Goal: Navigation & Orientation: Find specific page/section

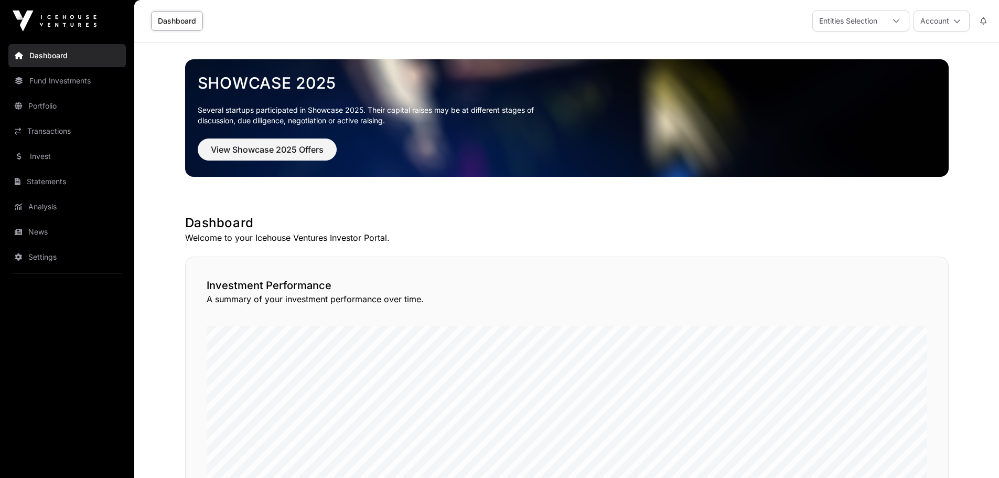
click at [952, 18] on button "Account" at bounding box center [942, 20] width 56 height 21
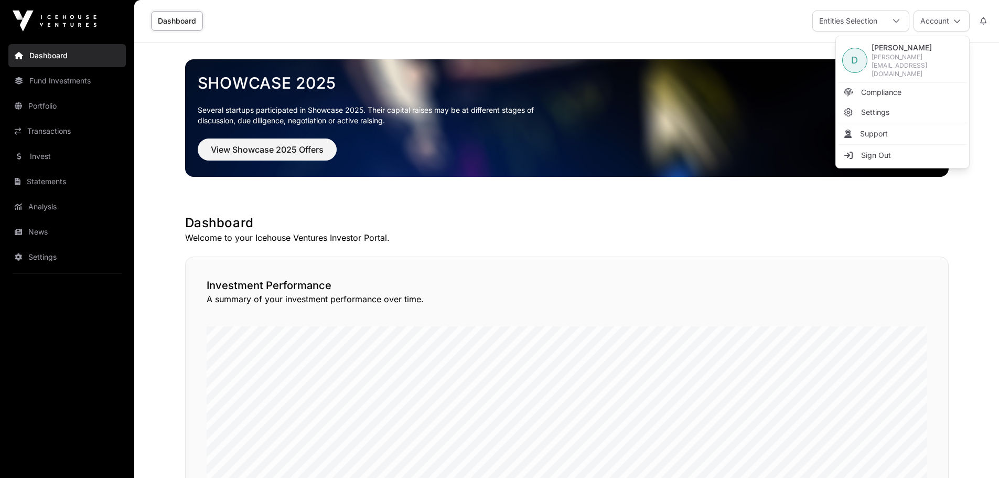
click at [755, 39] on div "Dashboard Entities Selection Account" at bounding box center [567, 21] width 852 height 42
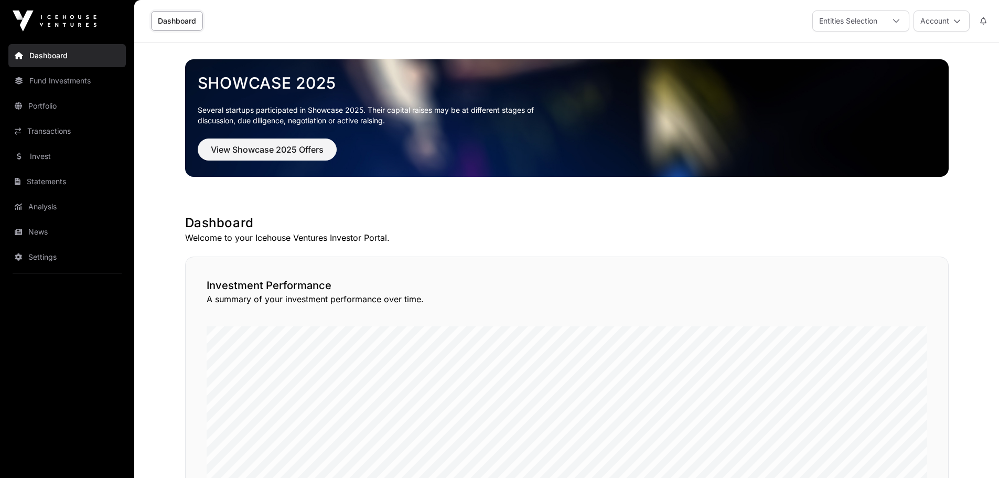
click at [940, 20] on button "Account" at bounding box center [942, 20] width 56 height 21
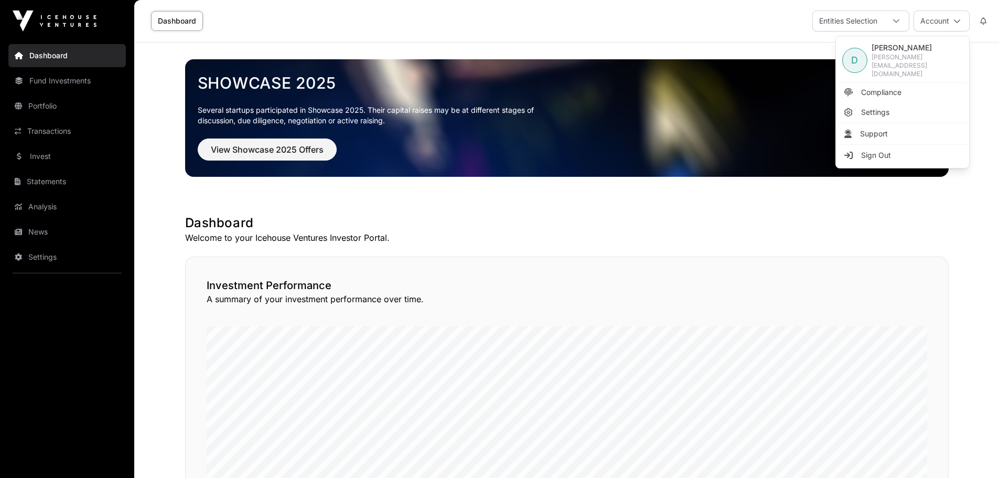
click at [874, 150] on span "Sign Out" at bounding box center [876, 155] width 30 height 10
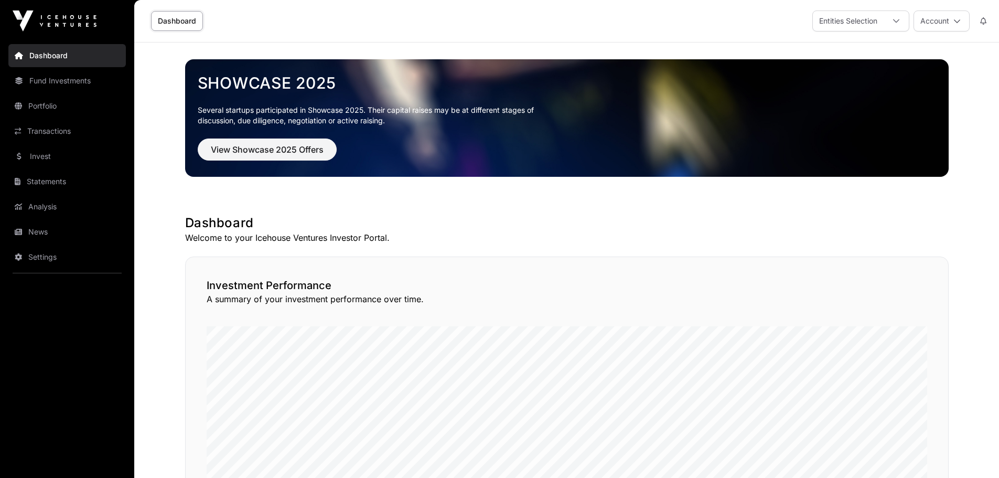
click at [945, 17] on button "Account" at bounding box center [942, 20] width 56 height 21
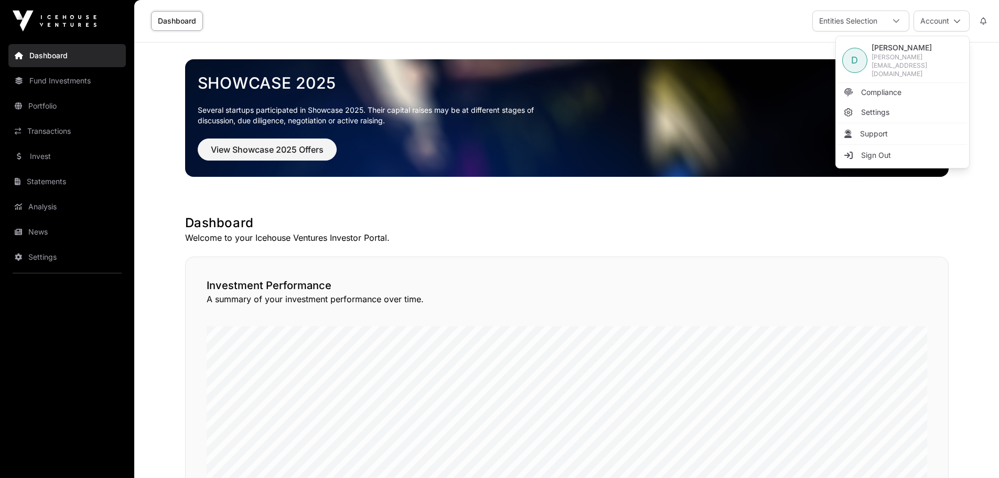
click at [526, 189] on div "Showcase 2025 Several startups participated in Showcase 2025. Their capital rai…" at bounding box center [567, 117] width 764 height 151
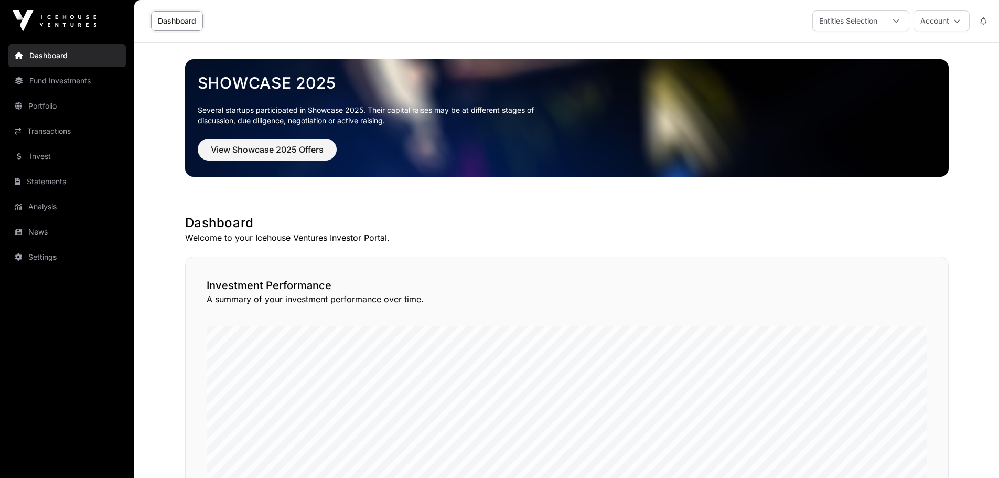
click at [49, 76] on link "Fund Investments" at bounding box center [66, 80] width 117 height 23
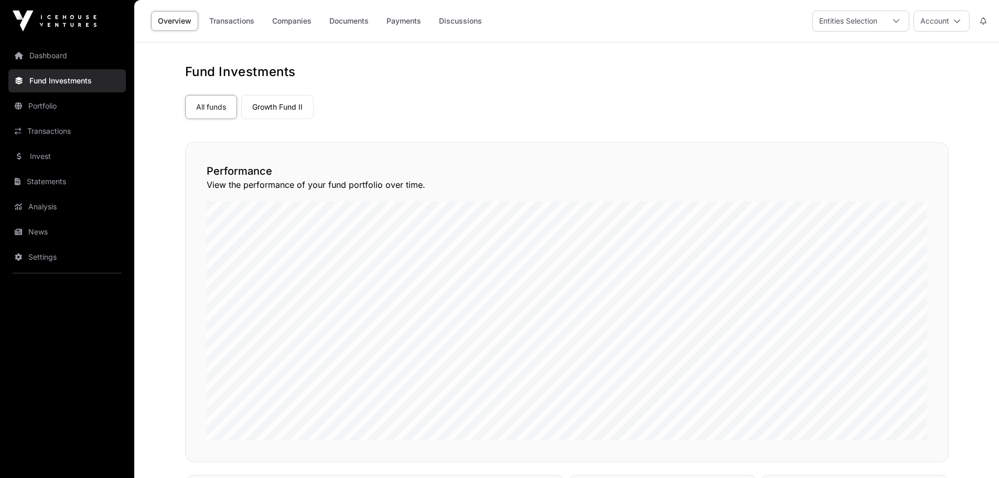
click at [48, 52] on link "Dashboard" at bounding box center [66, 55] width 117 height 23
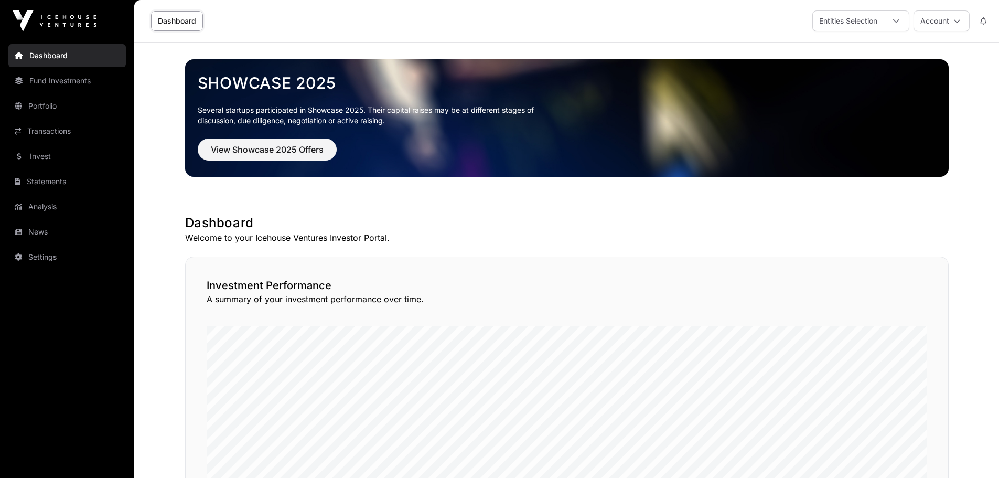
click at [956, 17] on icon at bounding box center [957, 20] width 7 height 7
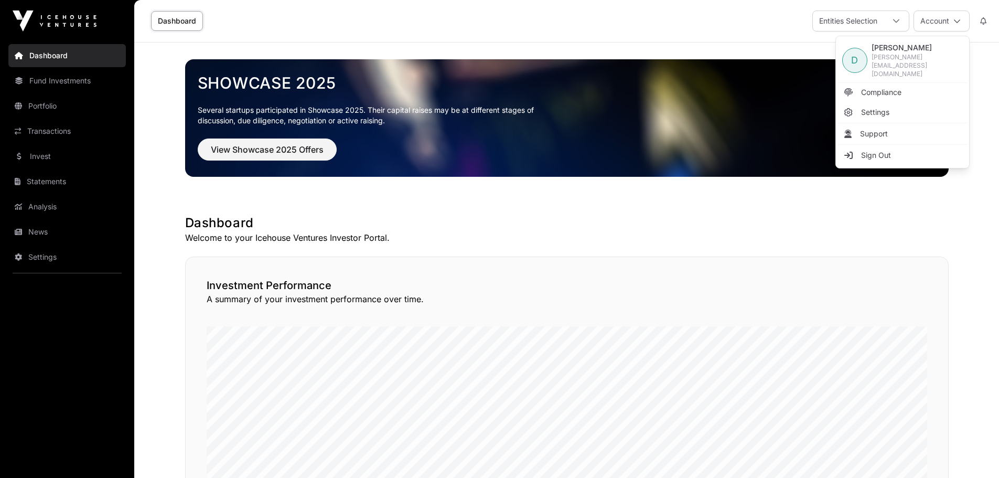
click at [881, 107] on span "Settings" at bounding box center [875, 112] width 28 height 10
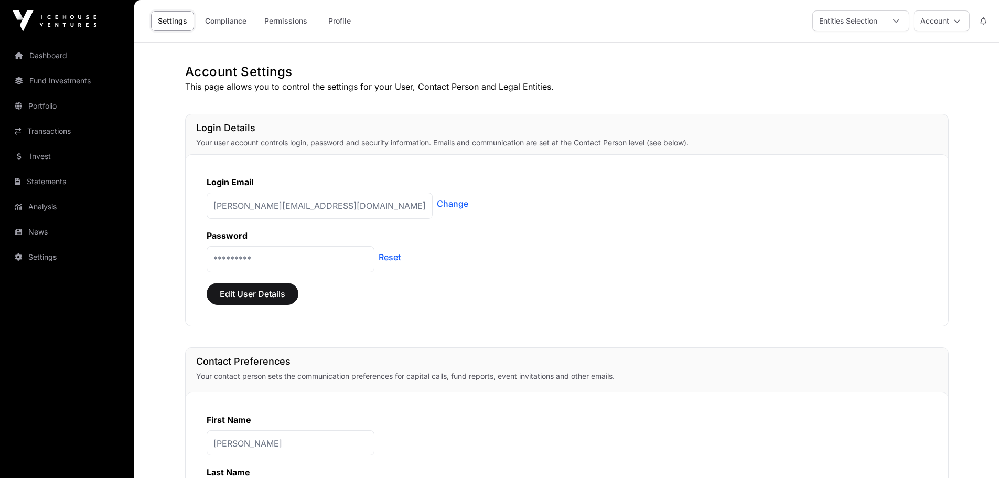
click at [340, 17] on link "Profile" at bounding box center [339, 21] width 42 height 20
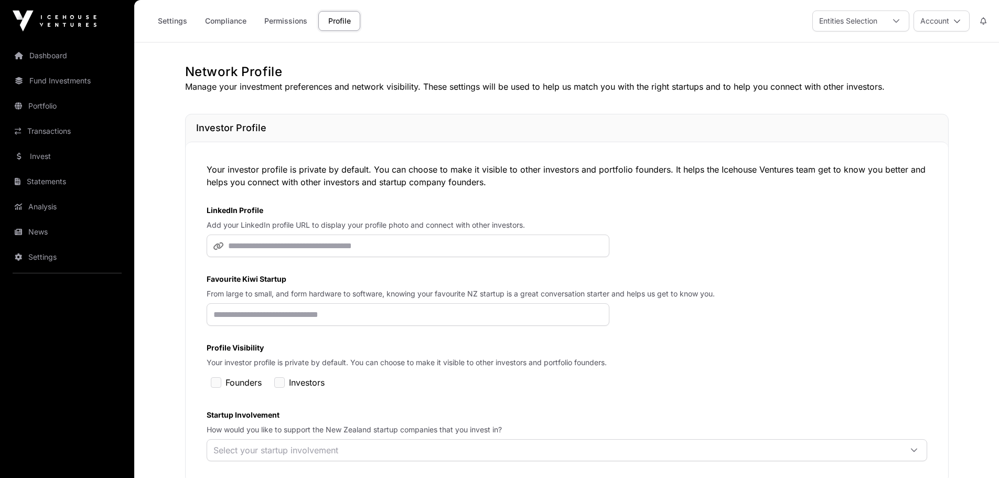
click at [959, 17] on button "Account" at bounding box center [942, 20] width 56 height 21
click at [166, 15] on link "Settings" at bounding box center [172, 21] width 43 height 20
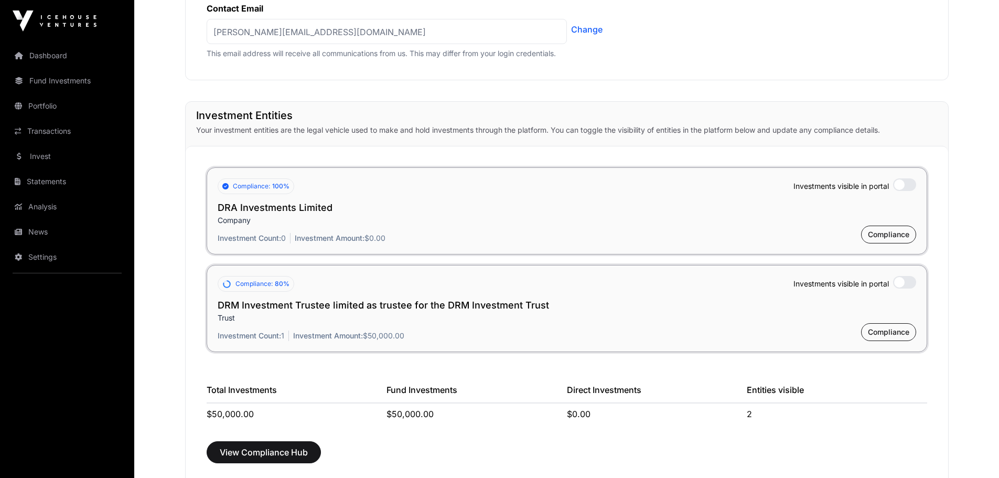
scroll to position [734, 0]
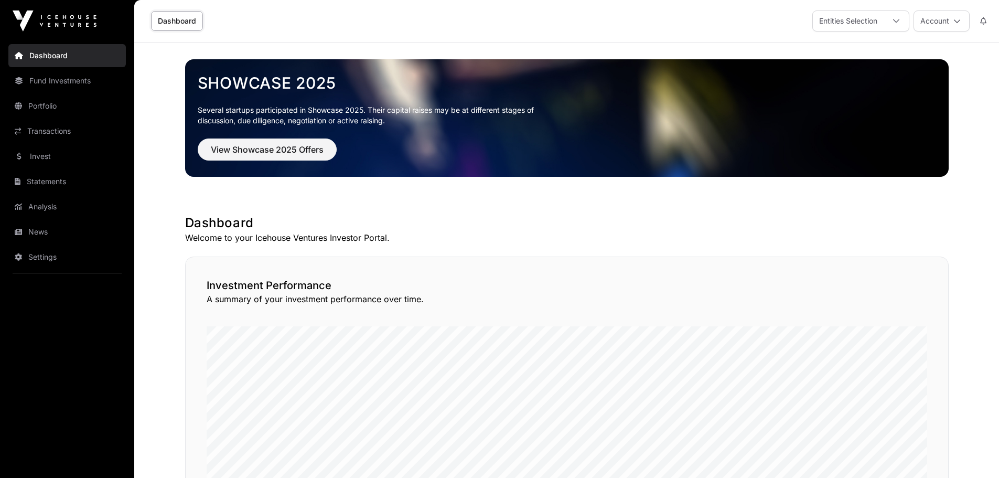
click at [45, 129] on link "Transactions" at bounding box center [66, 131] width 117 height 23
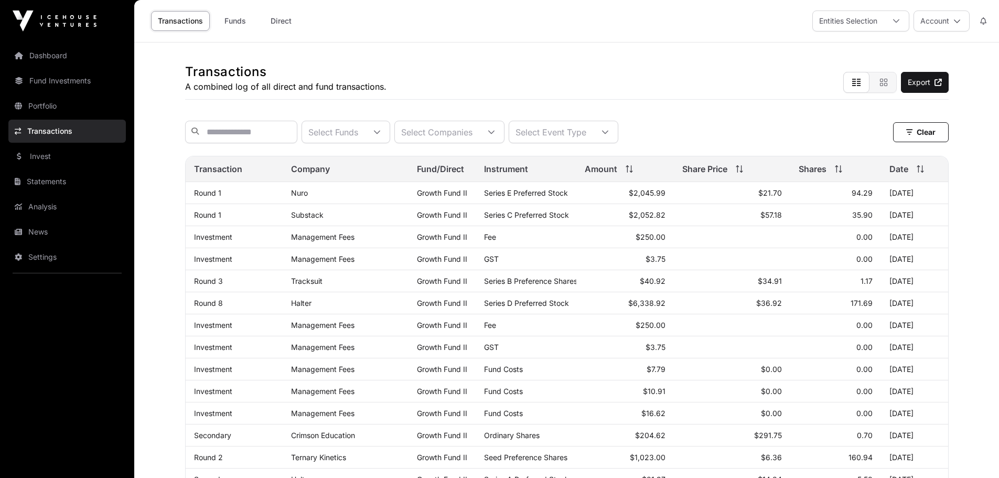
click at [44, 104] on link "Portfolio" at bounding box center [66, 105] width 117 height 23
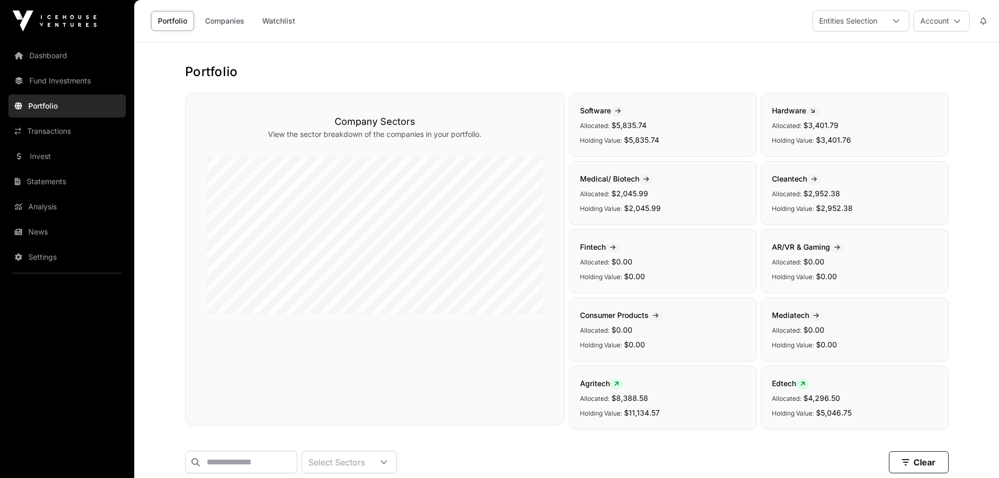
click at [51, 76] on link "Fund Investments" at bounding box center [66, 80] width 117 height 23
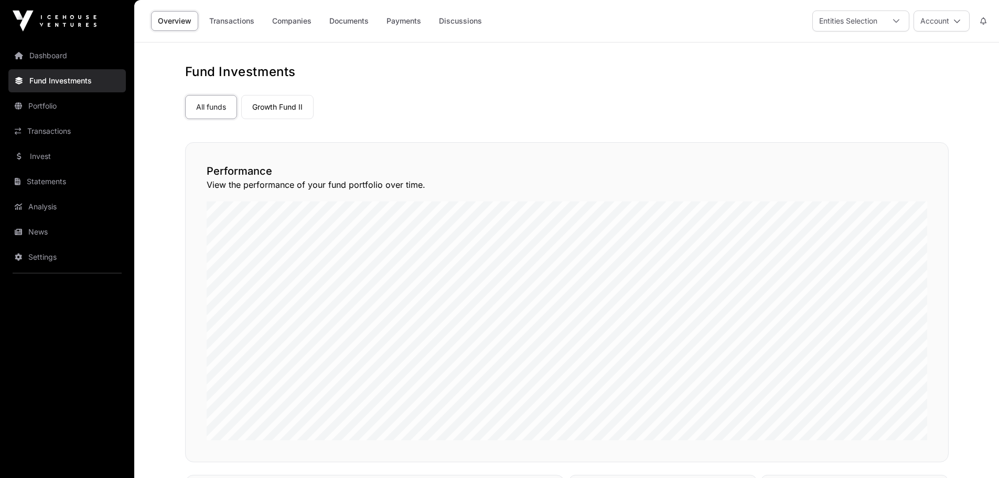
click at [53, 51] on link "Dashboard" at bounding box center [66, 55] width 117 height 23
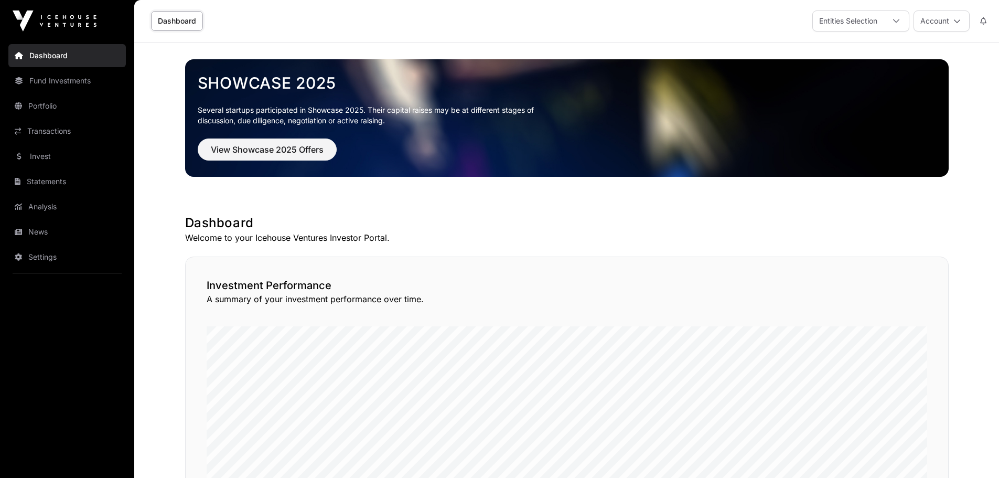
click at [48, 256] on link "Settings" at bounding box center [66, 256] width 117 height 23
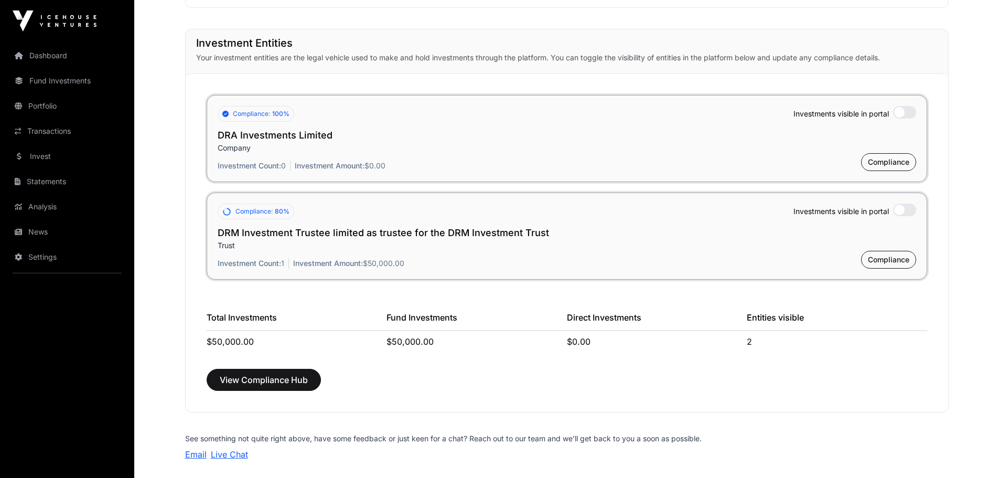
scroll to position [881, 0]
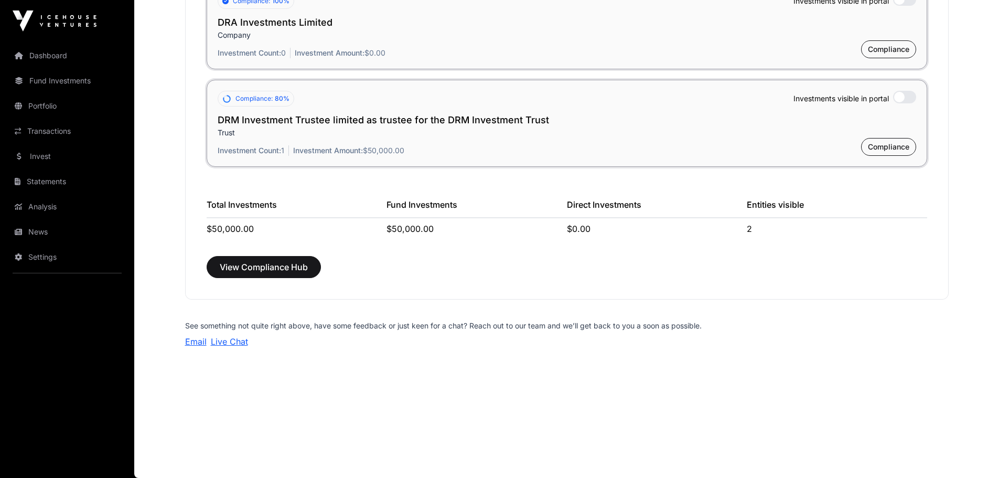
click at [231, 341] on link "Live Chat" at bounding box center [229, 341] width 37 height 10
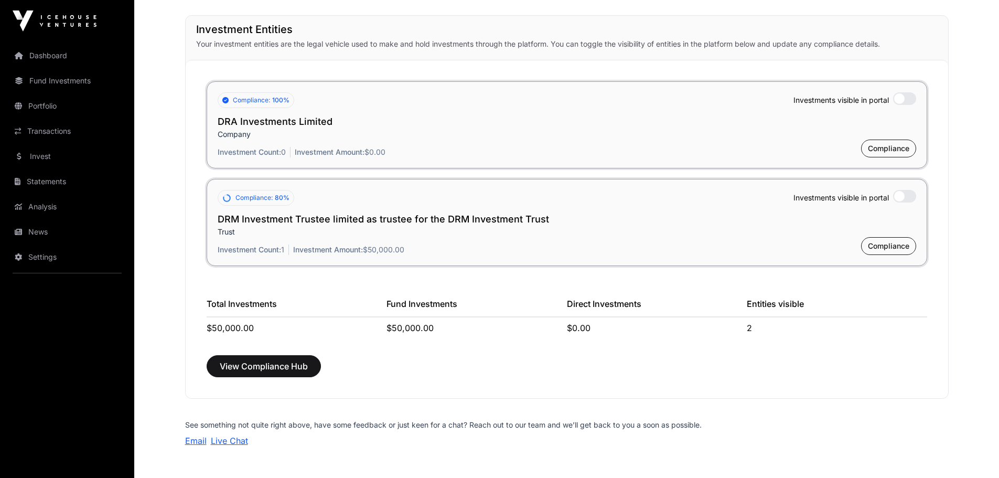
scroll to position [759, 0]
